Goal: Information Seeking & Learning: Learn about a topic

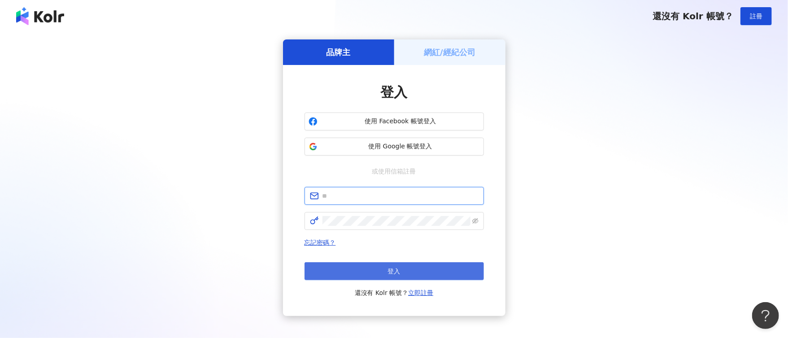
type input "**********"
click at [450, 273] on button "登入" at bounding box center [393, 271] width 179 height 18
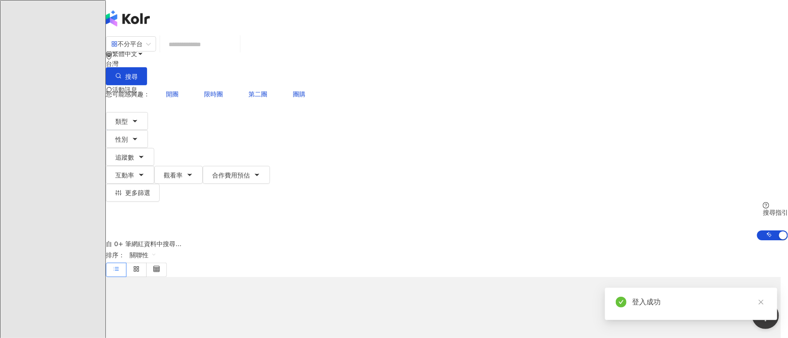
click at [236, 52] on input "search" at bounding box center [200, 44] width 73 height 17
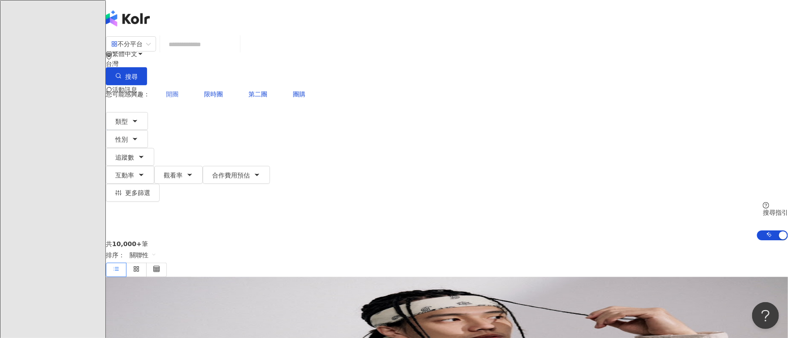
click at [178, 91] on span "開團" at bounding box center [172, 94] width 13 height 7
type input "**"
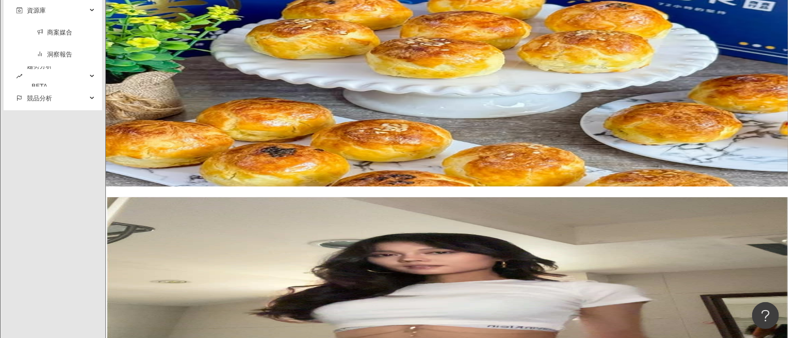
scroll to position [1883, 0]
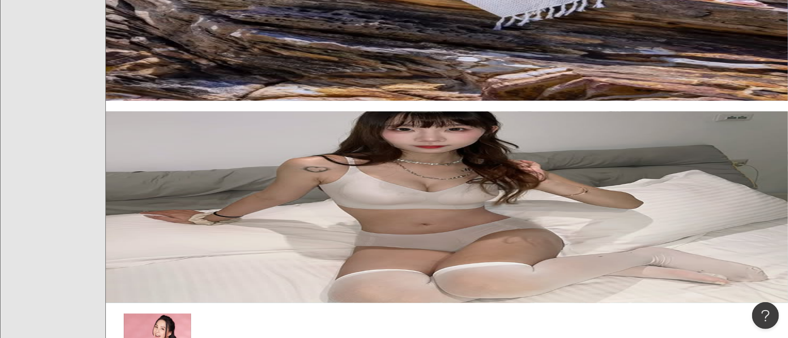
scroll to position [1801, 0]
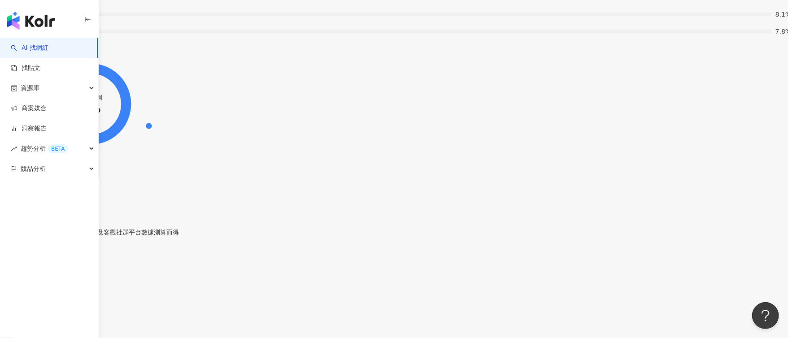
scroll to position [2803, 0]
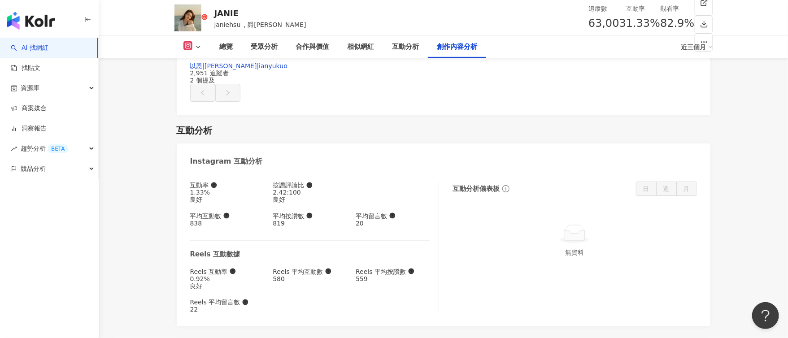
scroll to position [2555, 0]
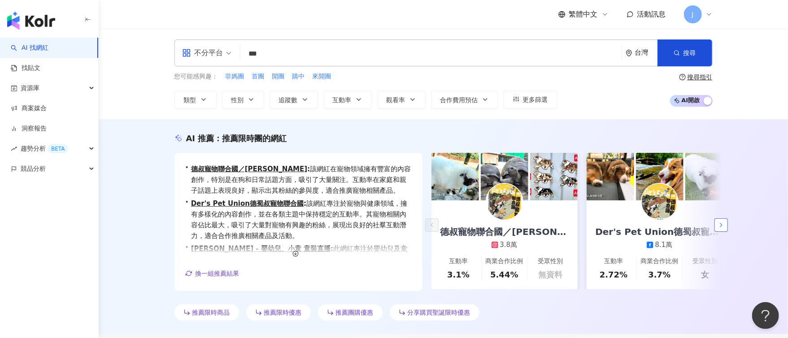
click at [721, 221] on button "button" at bounding box center [720, 224] width 13 height 13
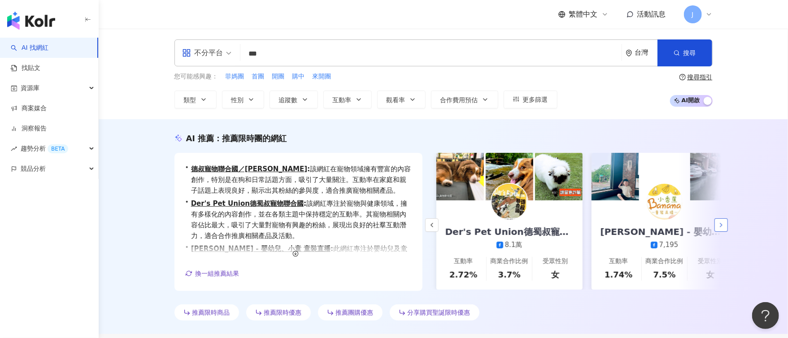
scroll to position [0, 155]
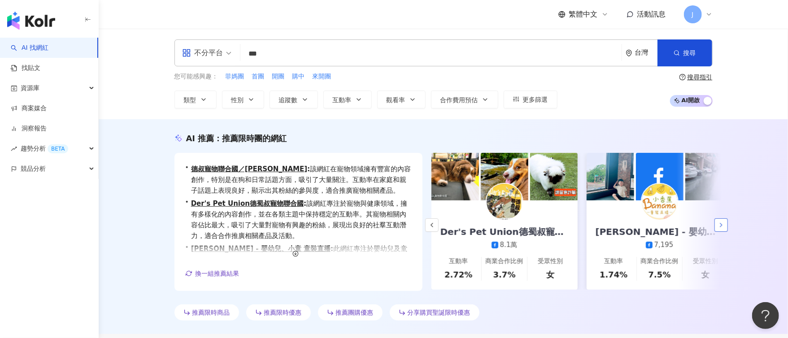
click at [721, 221] on button "button" at bounding box center [720, 224] width 13 height 13
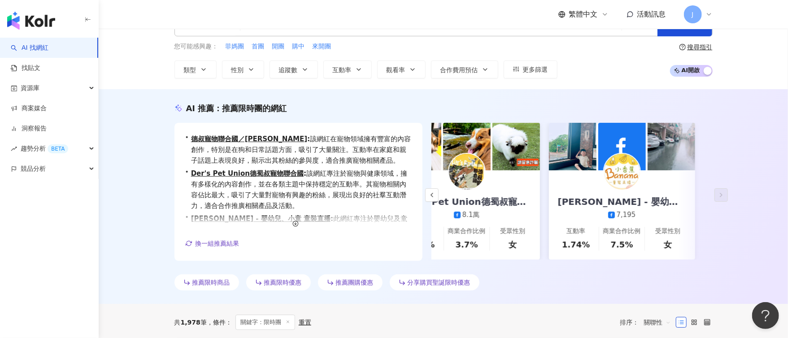
scroll to position [0, 0]
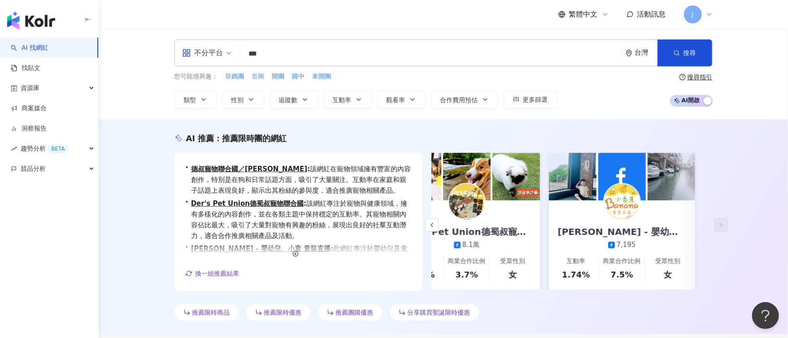
click at [257, 76] on span "首團" at bounding box center [258, 76] width 13 height 9
type input "**"
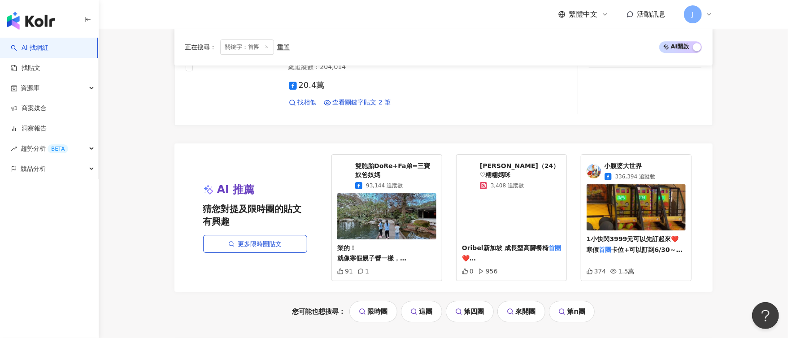
scroll to position [1583, 0]
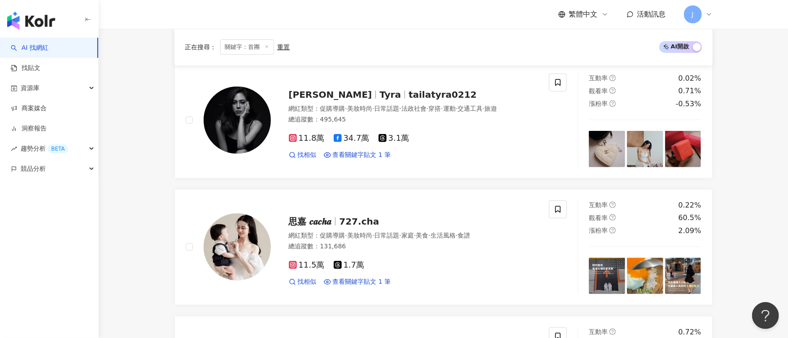
scroll to position [0, 0]
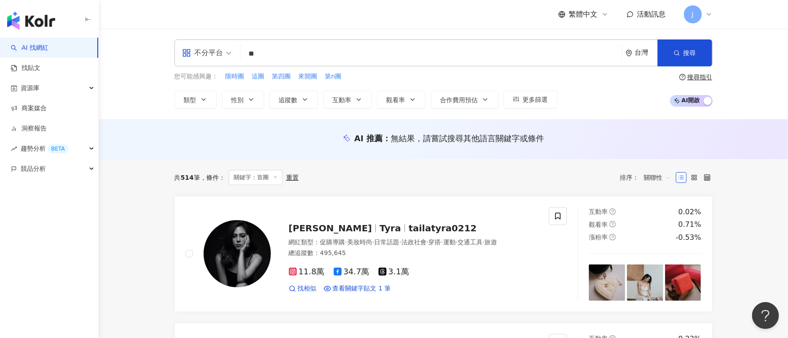
click at [48, 50] on link "AI 找網紅" at bounding box center [30, 47] width 38 height 9
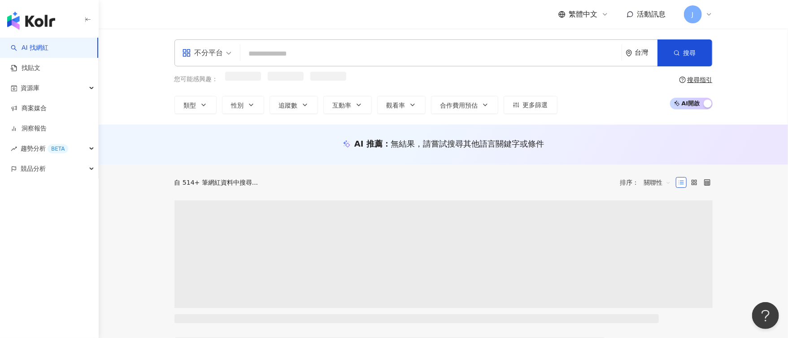
click at [302, 49] on input "search" at bounding box center [431, 53] width 374 height 17
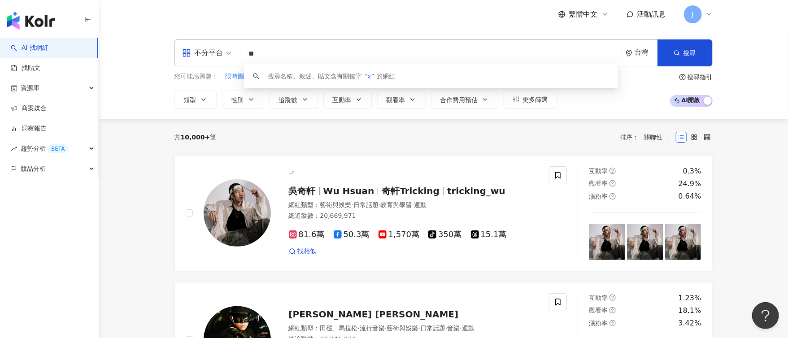
type input "*"
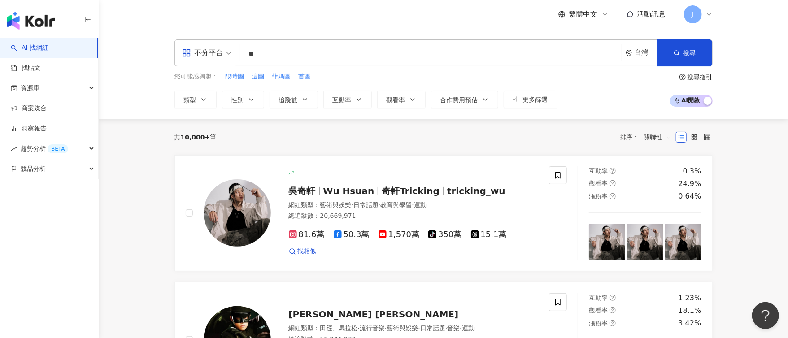
type input "**"
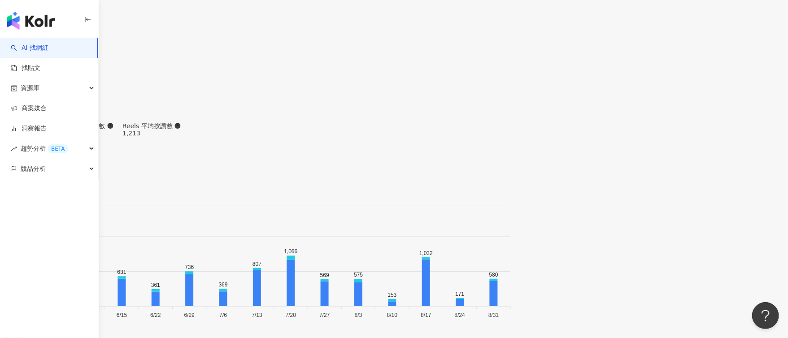
scroll to position [2816, 0]
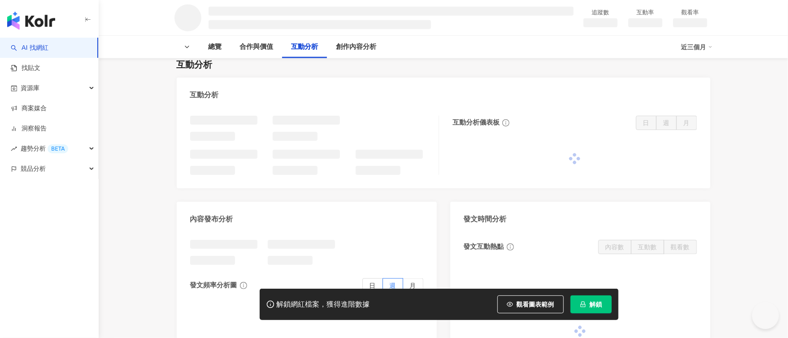
scroll to position [717, 0]
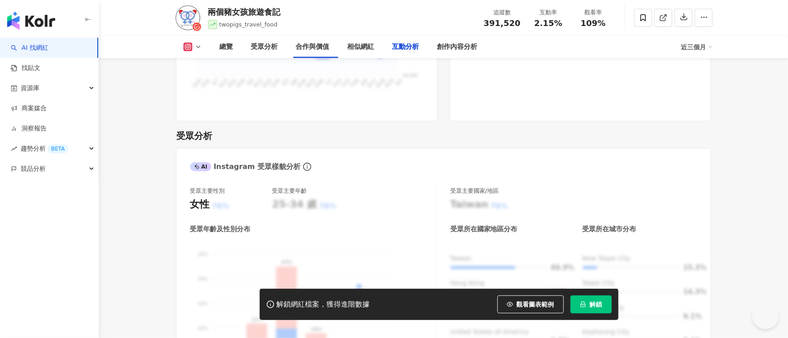
scroll to position [2191, 0]
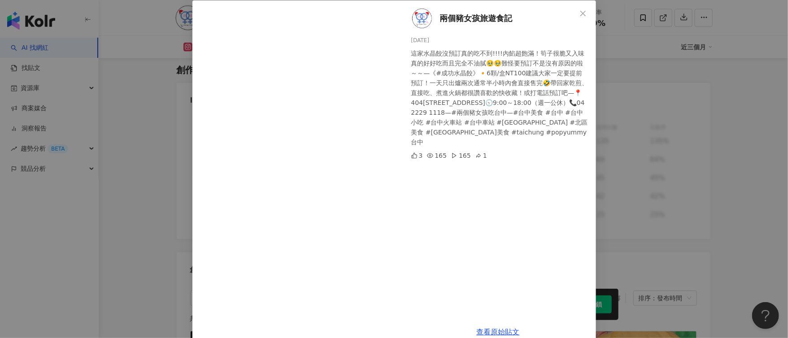
scroll to position [2499, 0]
click at [493, 330] on link "查看原始貼文" at bounding box center [498, 332] width 43 height 9
